Goal: Task Accomplishment & Management: Use online tool/utility

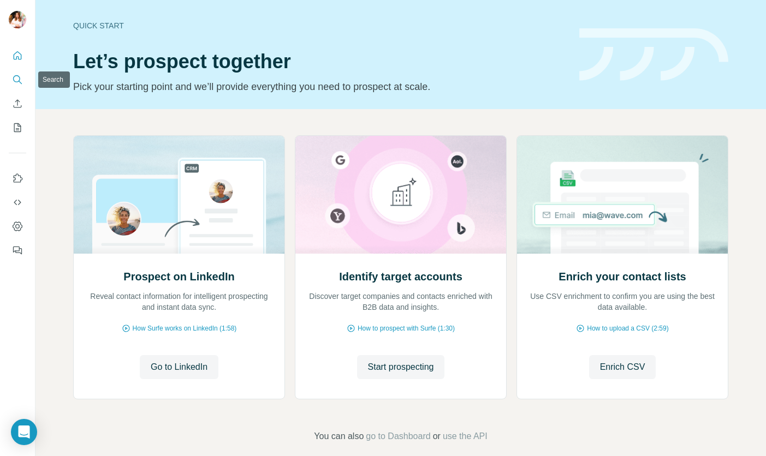
click at [12, 78] on icon "Search" at bounding box center [17, 79] width 11 height 11
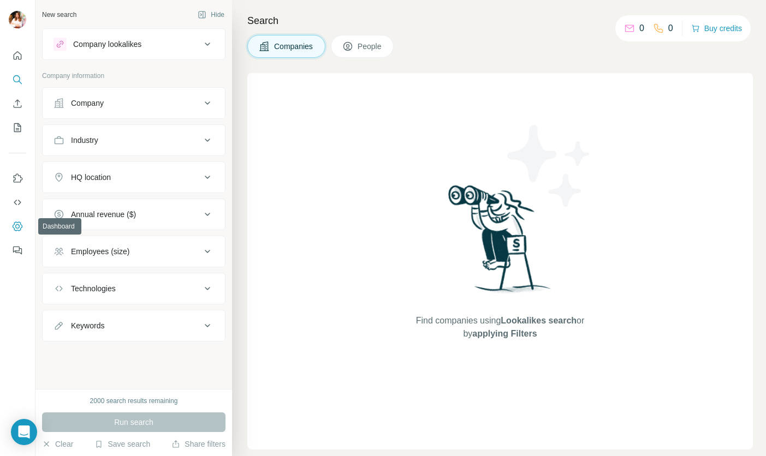
click at [14, 225] on icon "Dashboard" at bounding box center [17, 226] width 11 height 11
click at [22, 429] on icon "Open Intercom Messenger" at bounding box center [23, 432] width 13 height 14
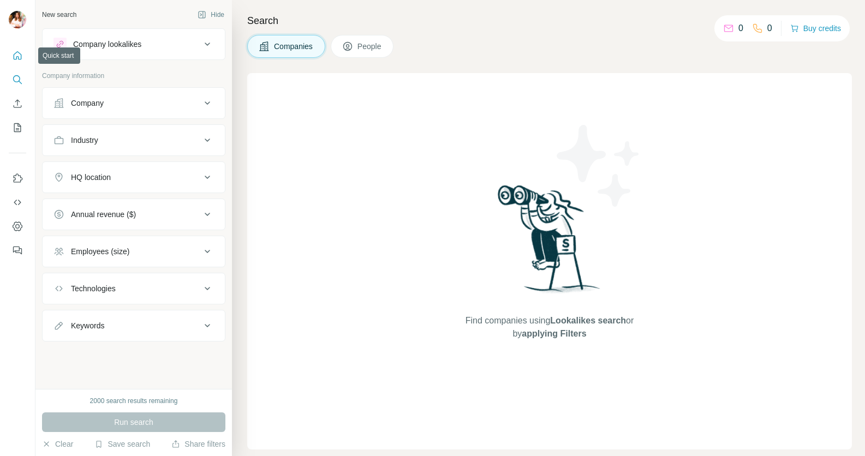
click at [16, 52] on icon "Quick start" at bounding box center [18, 55] width 8 height 8
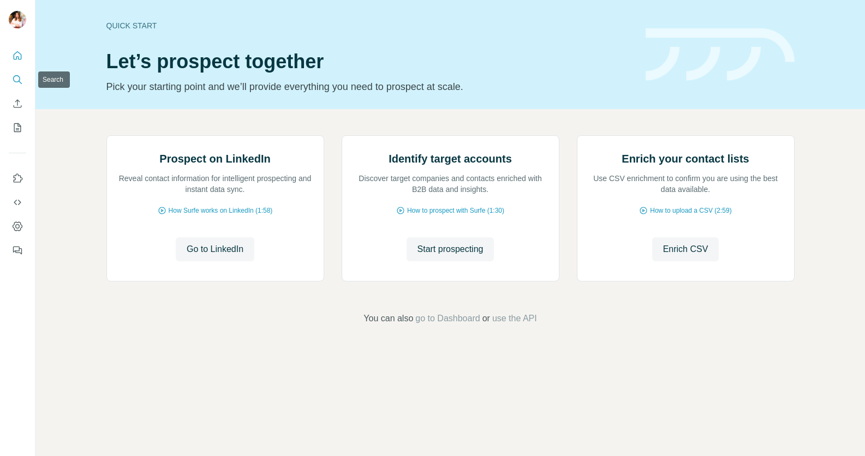
click at [17, 81] on icon "Search" at bounding box center [17, 79] width 11 height 11
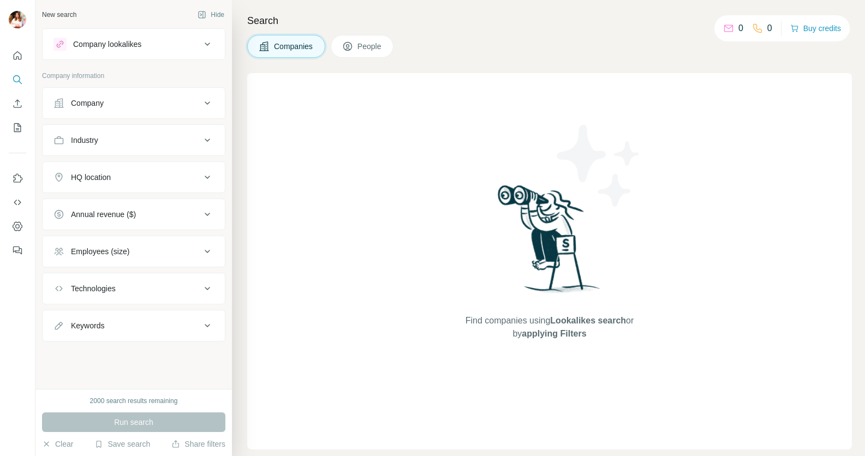
click at [364, 47] on span "People" at bounding box center [370, 46] width 25 height 11
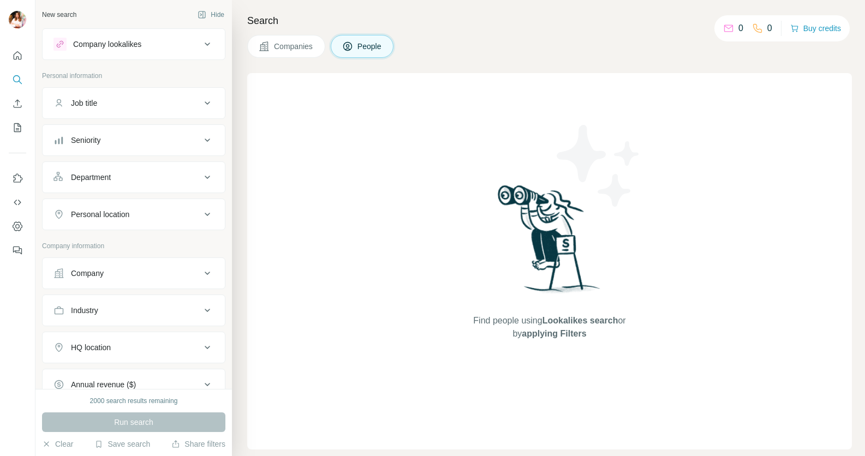
click at [297, 47] on span "Companies" at bounding box center [294, 46] width 40 height 11
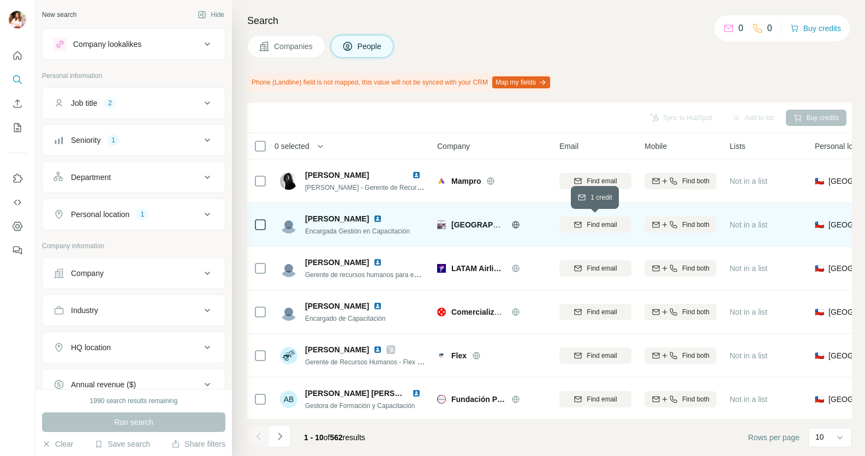
click at [597, 226] on span "Find email" at bounding box center [602, 225] width 30 height 10
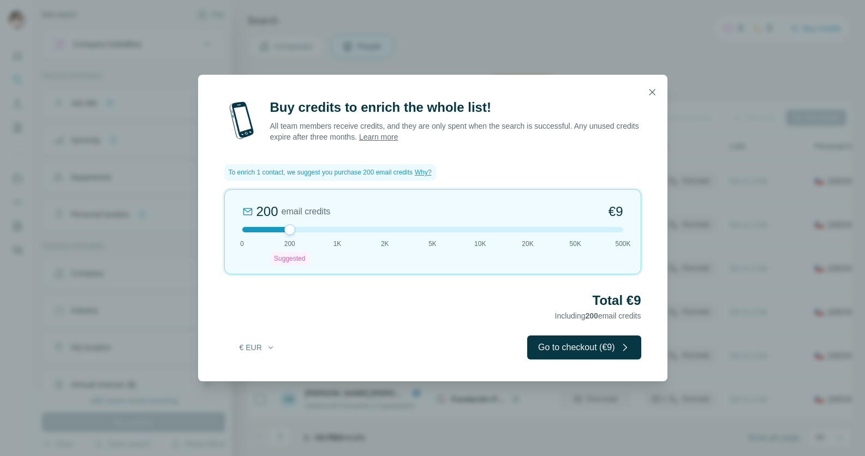
click at [649, 92] on icon "button" at bounding box center [652, 92] width 11 height 11
